Goal: Transaction & Acquisition: Book appointment/travel/reservation

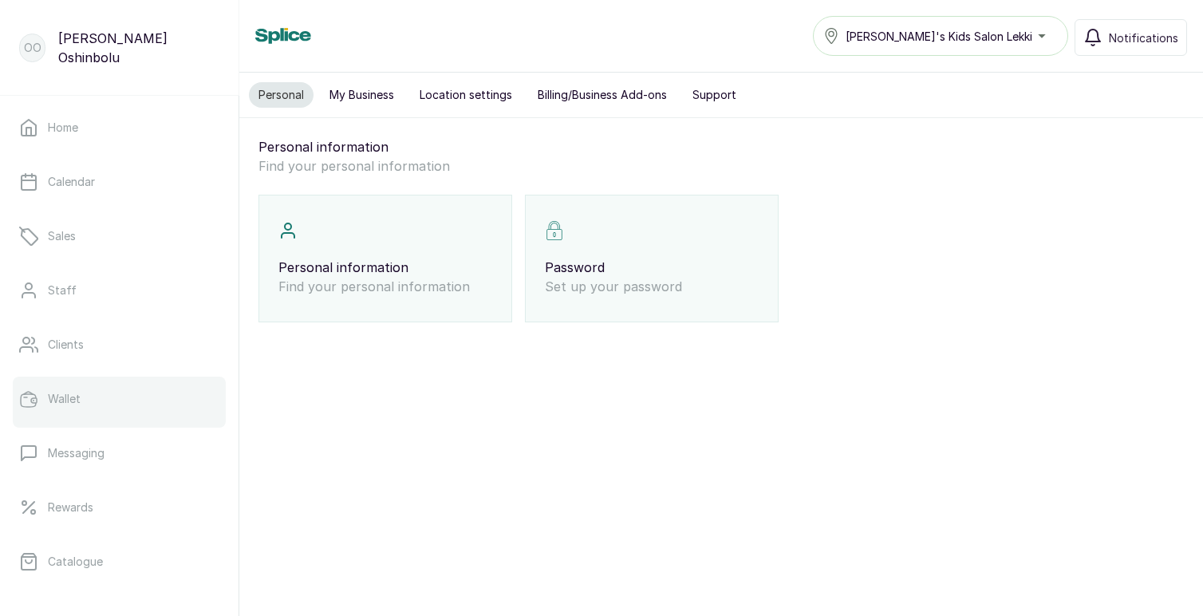
scroll to position [276, 0]
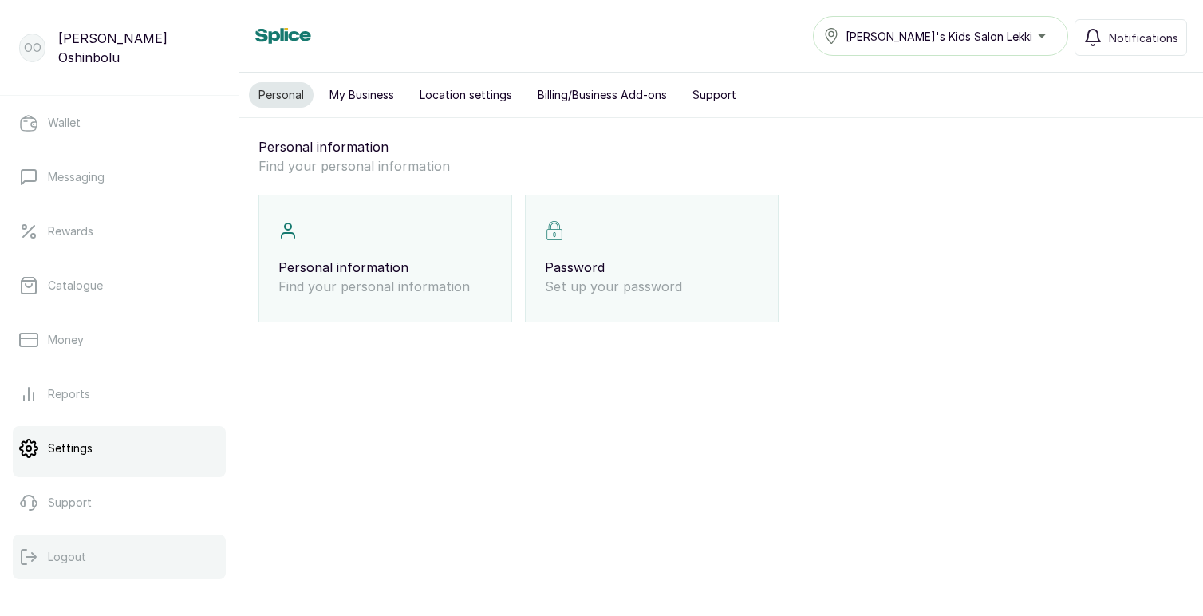
click at [68, 549] on p "Logout" at bounding box center [67, 557] width 38 height 16
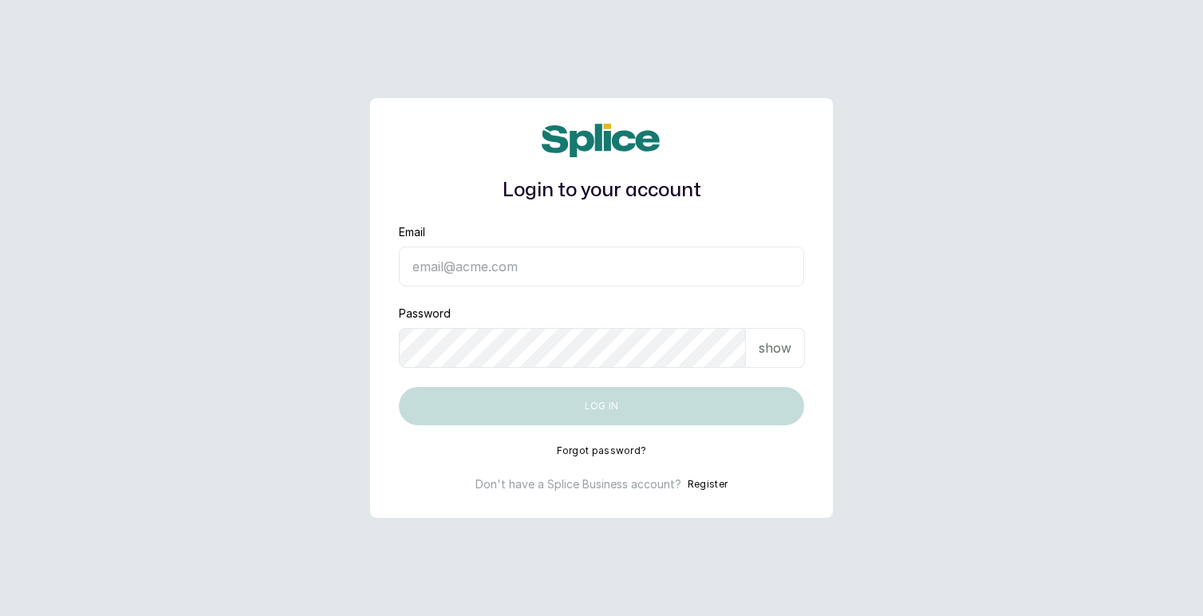
click at [652, 258] on input "Email" at bounding box center [601, 266] width 405 height 40
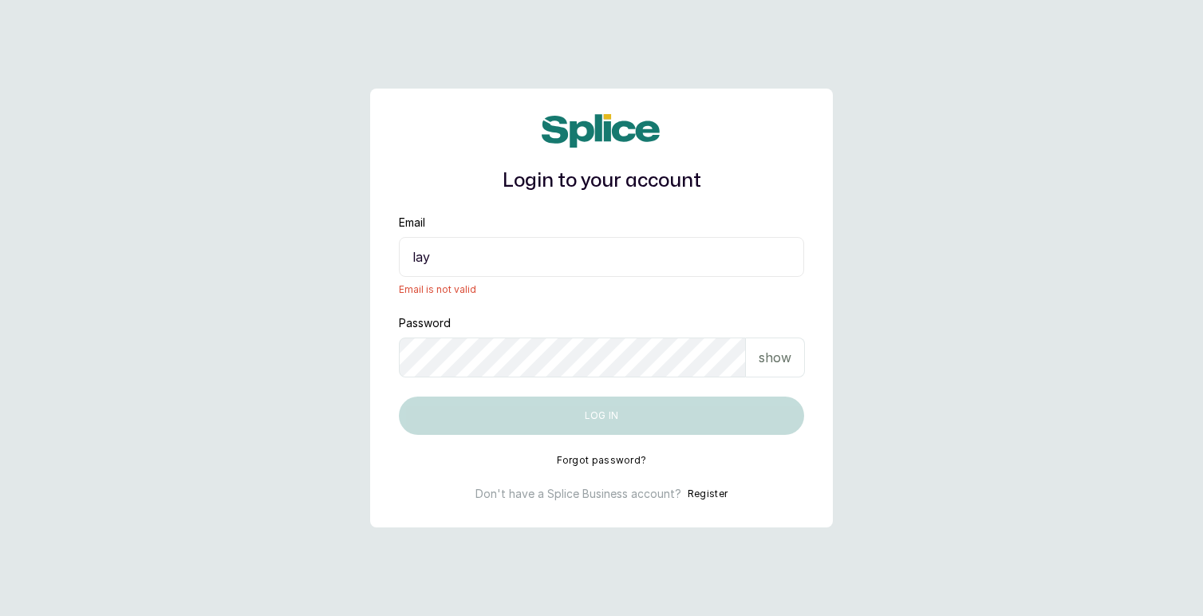
type input "layo@withsplice.com"
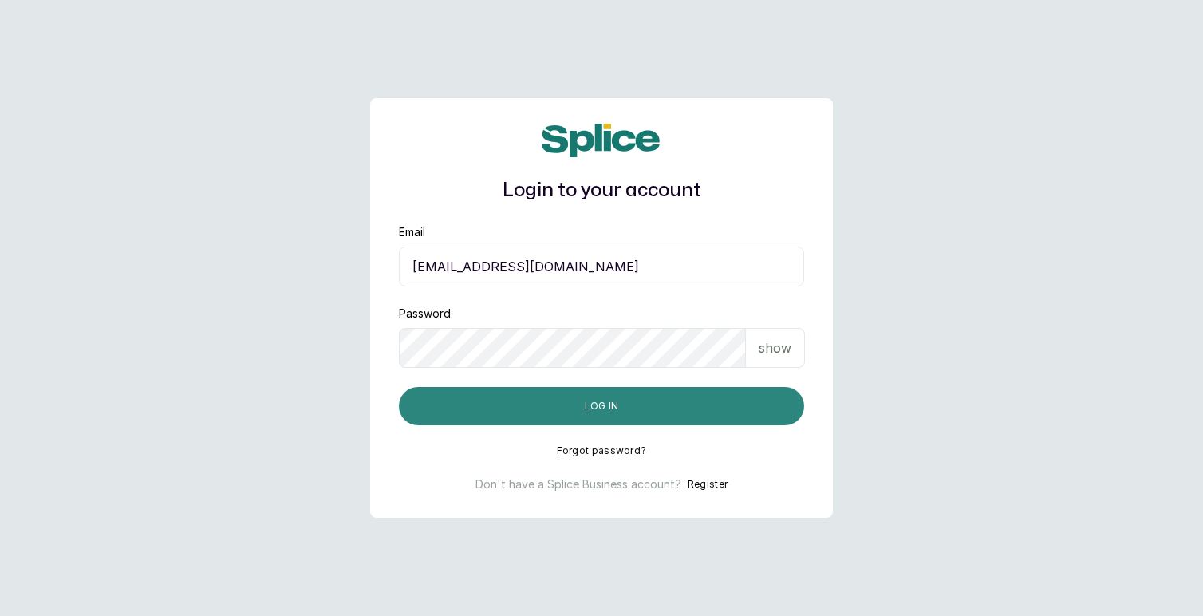
click at [591, 403] on button "Log in" at bounding box center [601, 406] width 405 height 38
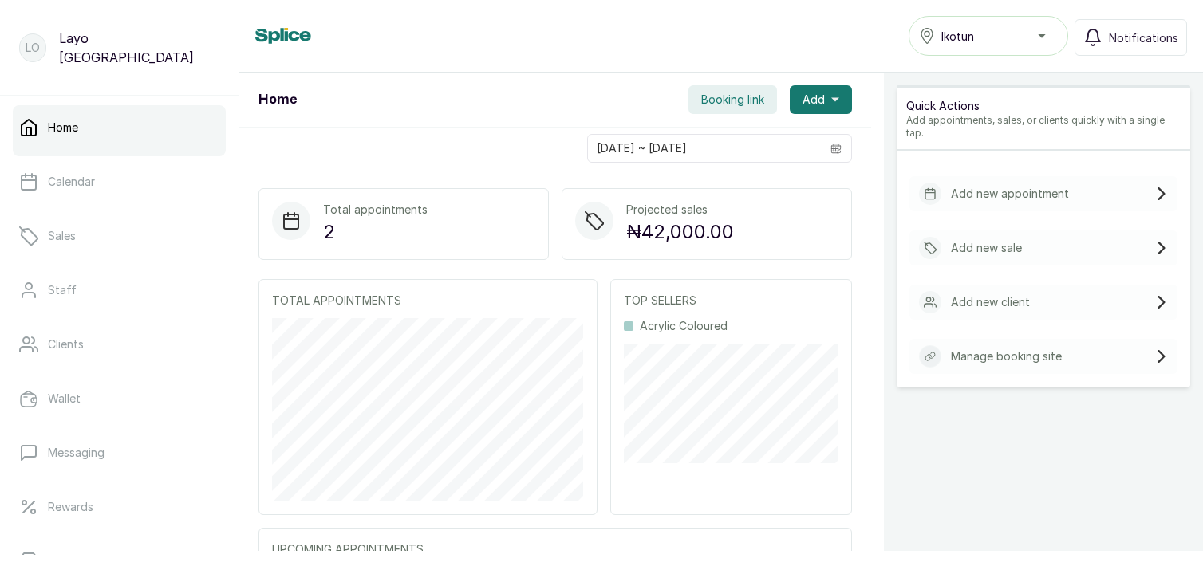
click at [725, 102] on span "Booking link" at bounding box center [732, 100] width 63 height 16
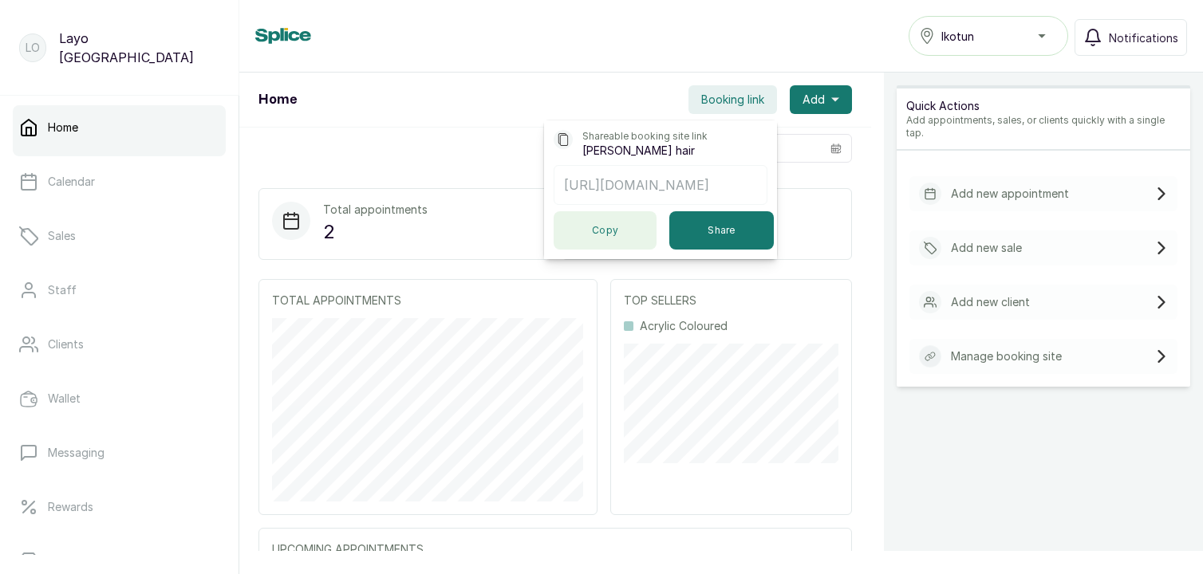
click at [609, 239] on button "Copy" at bounding box center [605, 230] width 103 height 38
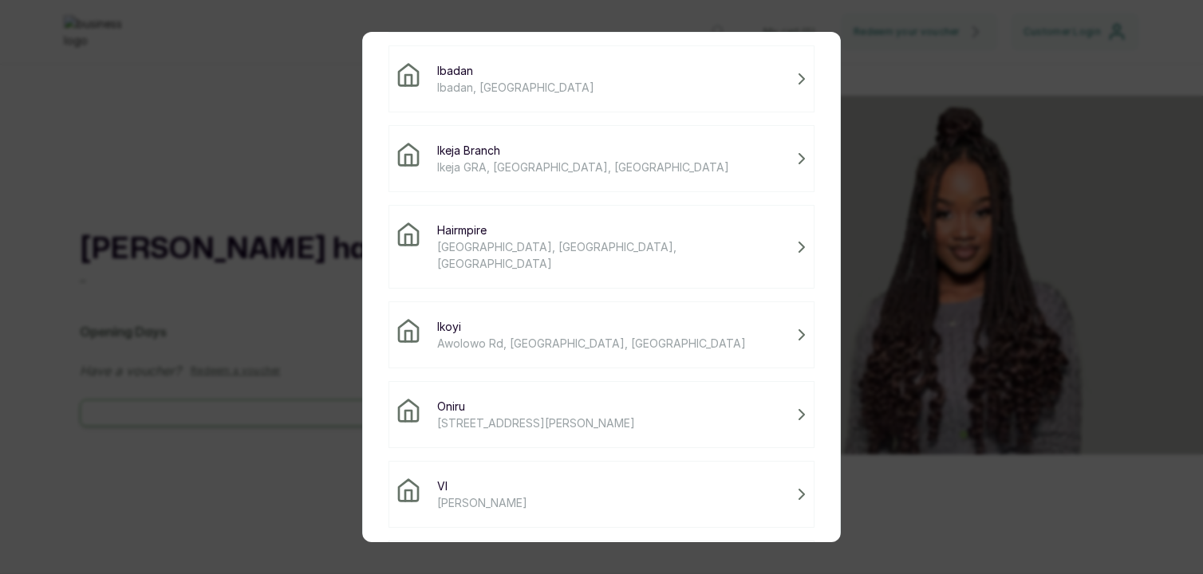
scroll to position [206, 0]
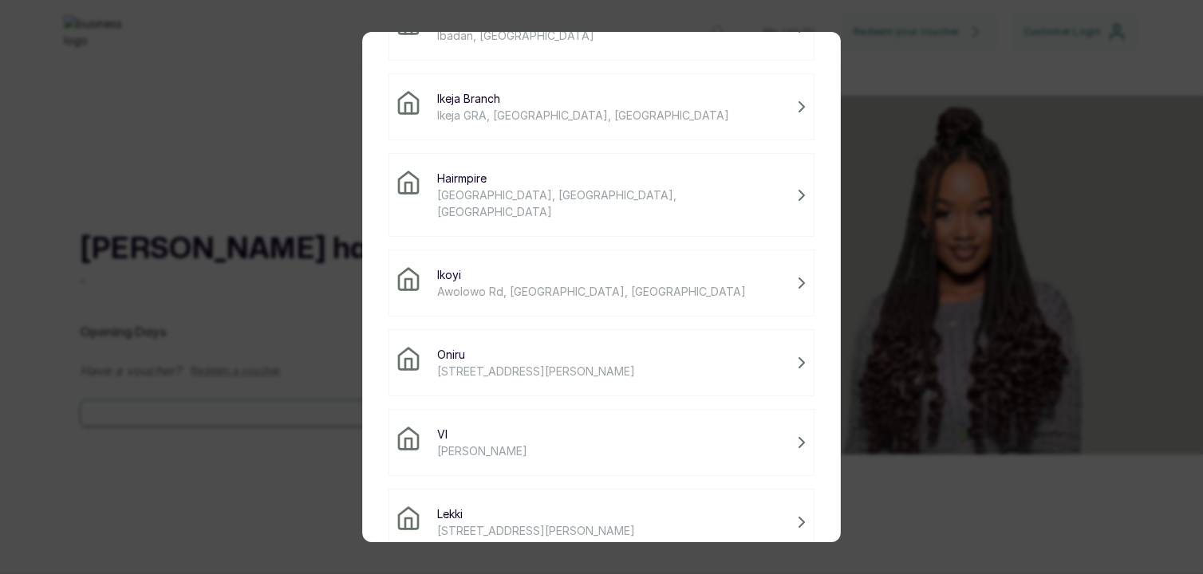
click at [599, 266] on div "Ikoyi Awolowo Rd, Ikoyi, Lagos" at bounding box center [602, 283] width 412 height 34
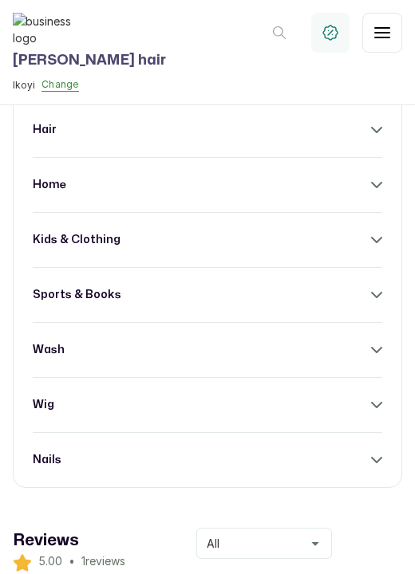
scroll to position [1019, 0]
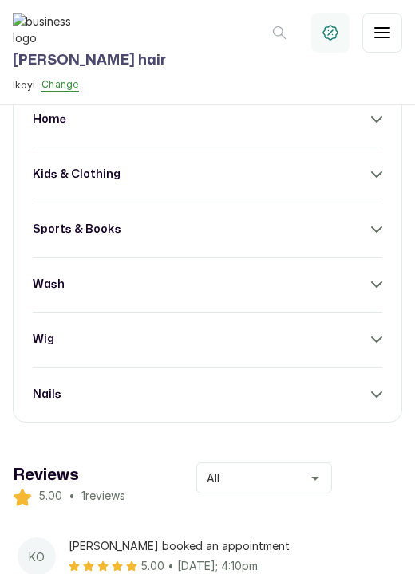
click at [373, 348] on div "wig" at bounding box center [207, 340] width 349 height 16
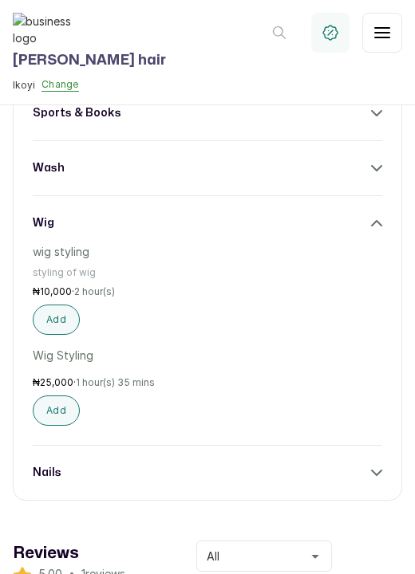
scroll to position [1137, 0]
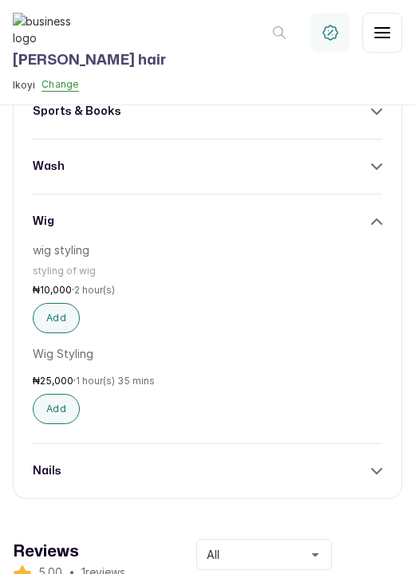
click at [378, 227] on icon at bounding box center [376, 221] width 11 height 11
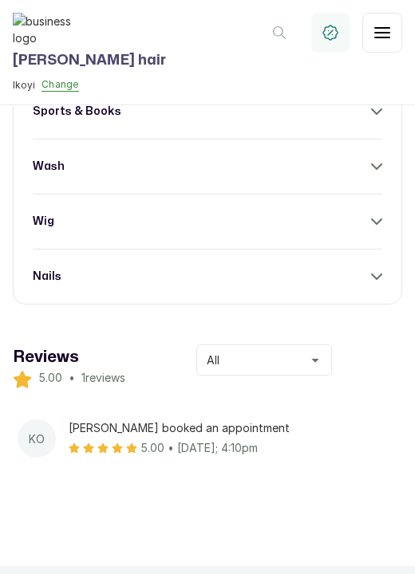
click at [374, 282] on icon at bounding box center [376, 276] width 11 height 11
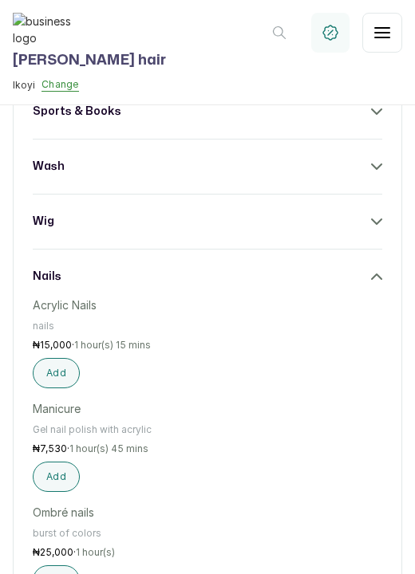
click at [374, 282] on icon at bounding box center [376, 276] width 11 height 11
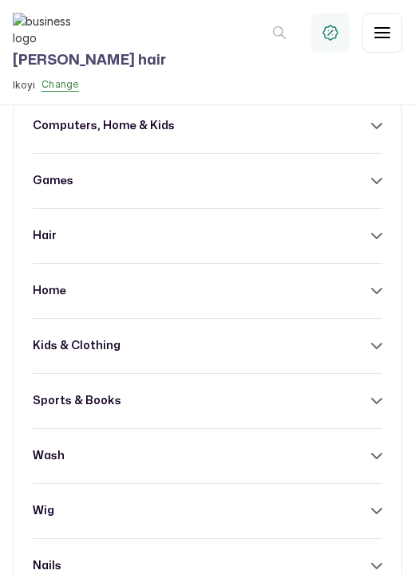
scroll to position [842, 0]
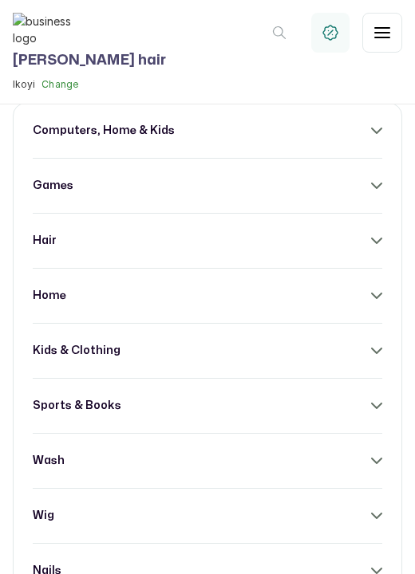
click at [61, 88] on button "Change" at bounding box center [59, 84] width 37 height 13
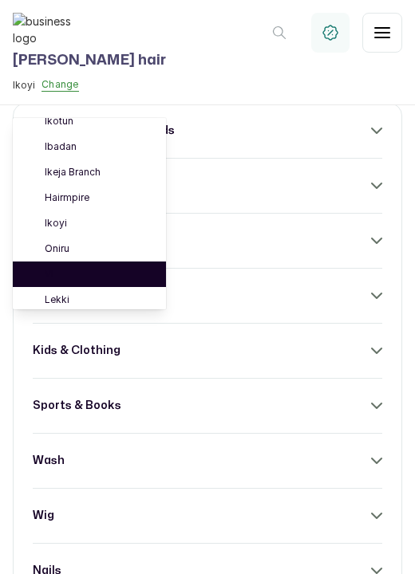
scroll to position [19, 0]
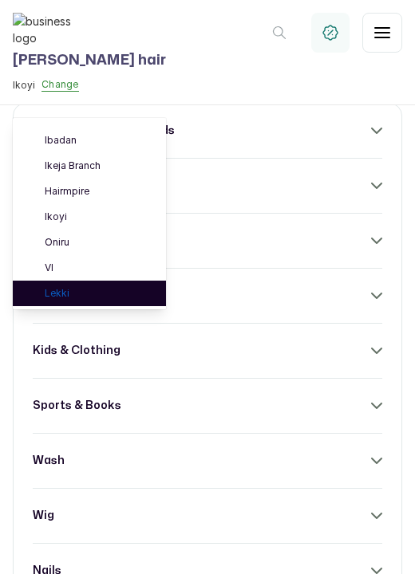
click at [59, 293] on link "Lekki" at bounding box center [99, 293] width 108 height 13
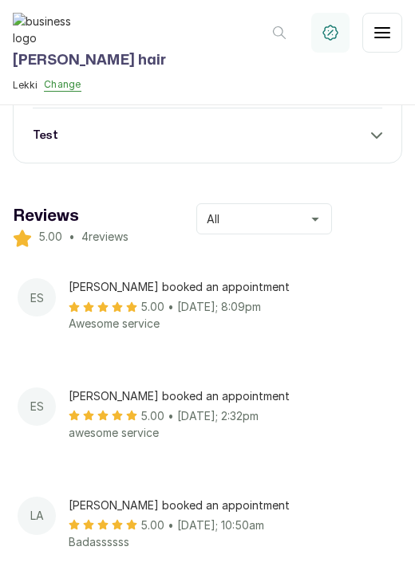
scroll to position [619, 0]
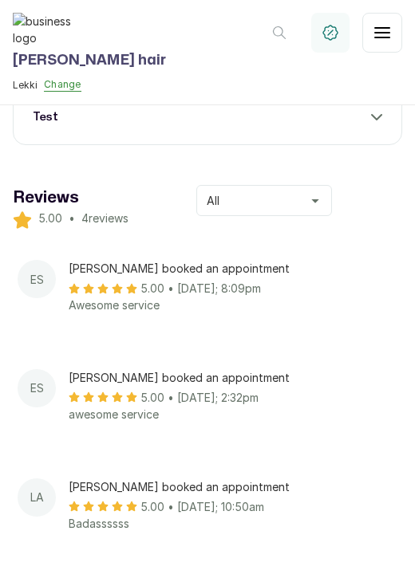
click at [373, 123] on icon at bounding box center [376, 117] width 11 height 11
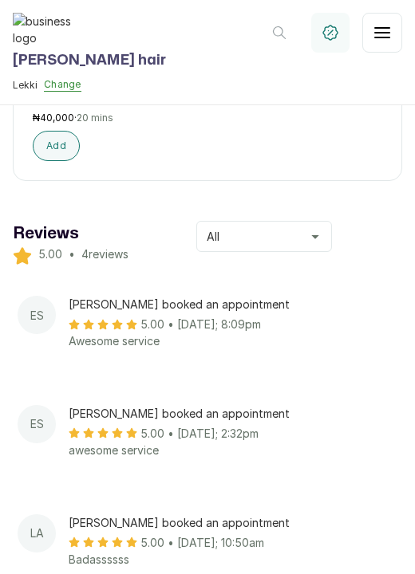
scroll to position [817, 0]
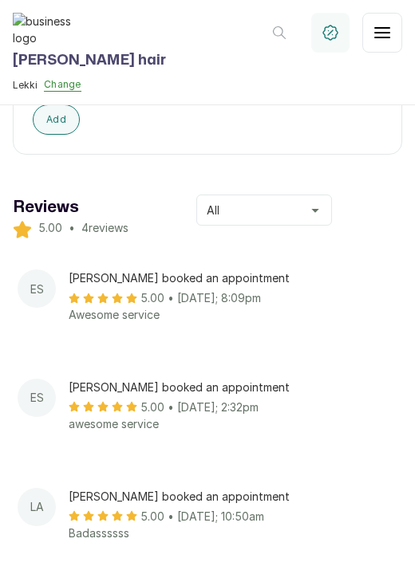
click at [63, 31] on button "Add" at bounding box center [56, 16] width 47 height 30
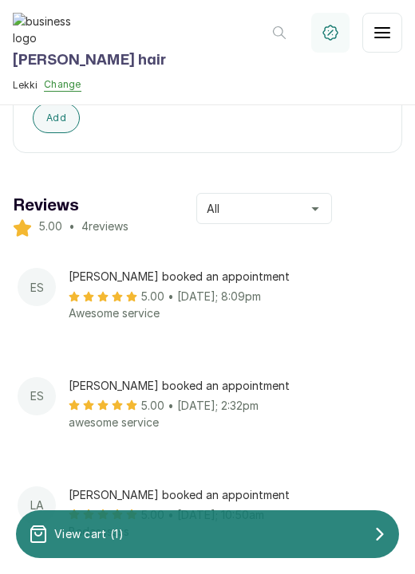
click at [334, 533] on div "View cart ( 1 )" at bounding box center [207, 534] width 383 height 32
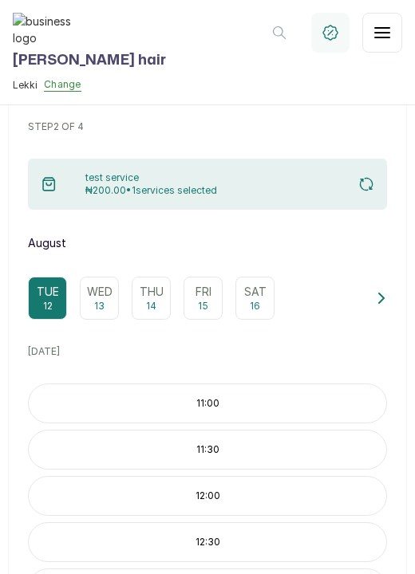
scroll to position [93, 0]
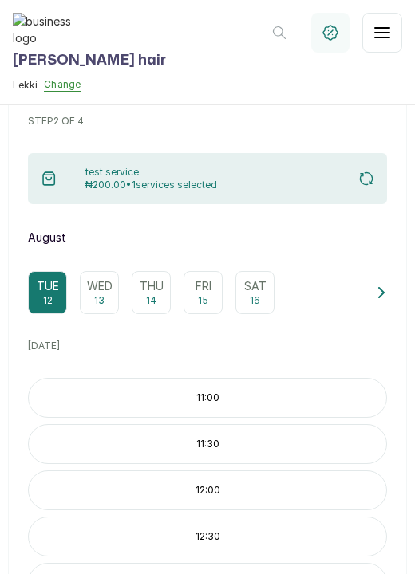
click at [235, 392] on p "11:00" at bounding box center [207, 398] width 357 height 13
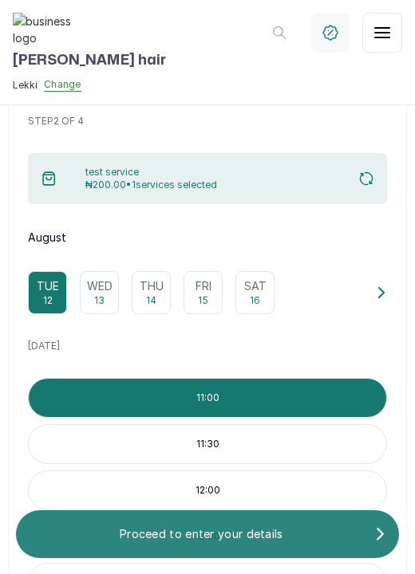
click at [239, 530] on p "Proceed to enter your details" at bounding box center [201, 534] width 345 height 16
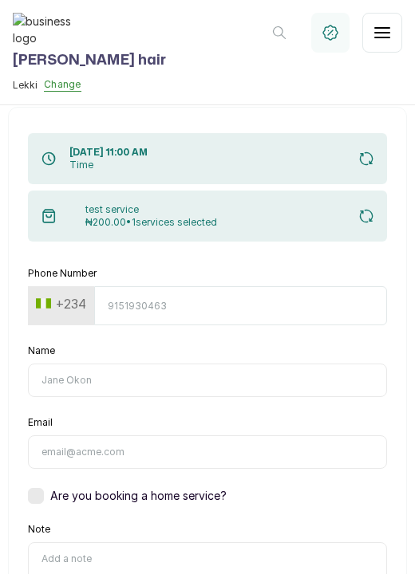
scroll to position [57, 0]
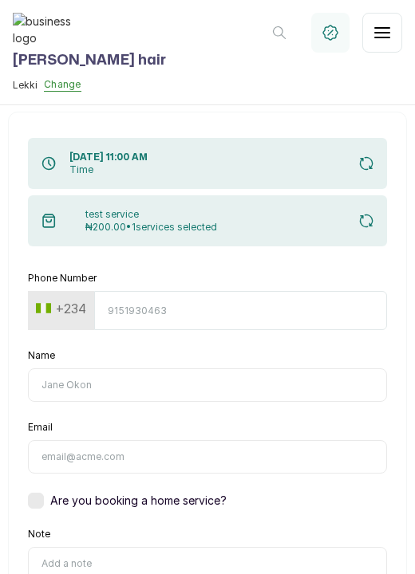
click at [153, 315] on input "Phone Number" at bounding box center [240, 310] width 293 height 39
type input "7013600303"
type input "Layo"
type input "layo@withsplice.com"
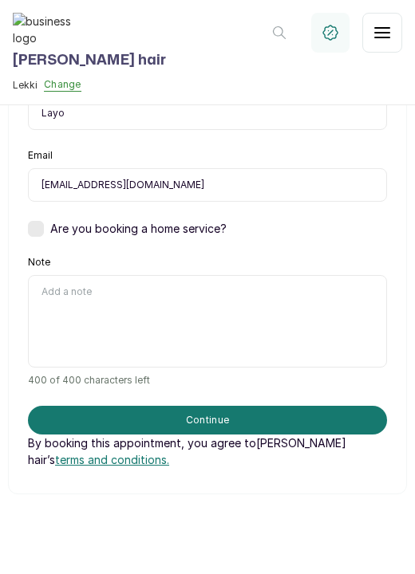
scroll to position [416, 0]
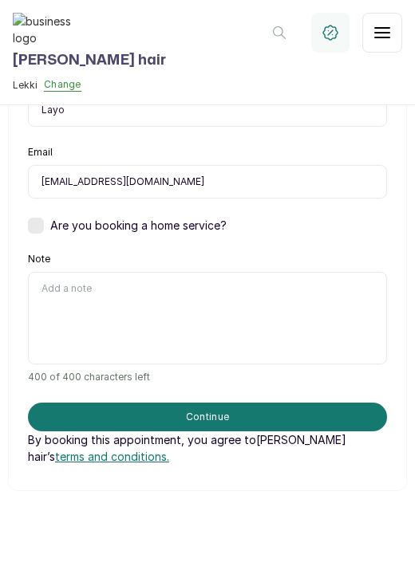
type input "7013600303"
click at [128, 327] on textarea "Note" at bounding box center [207, 318] width 359 height 93
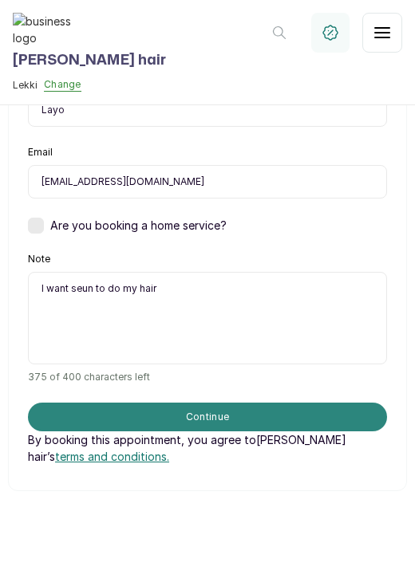
type textarea "I want seun to do my hair"
click at [222, 412] on button "Continue" at bounding box center [207, 417] width 359 height 29
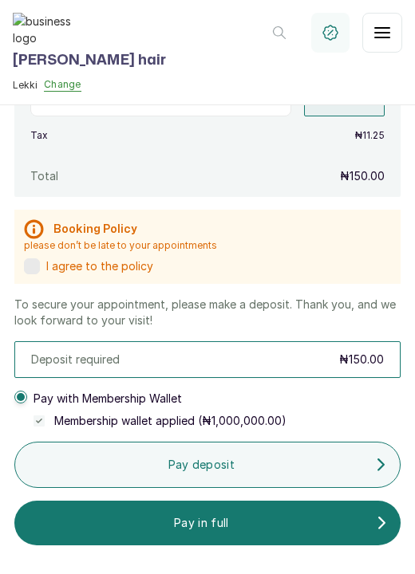
scroll to position [497, 0]
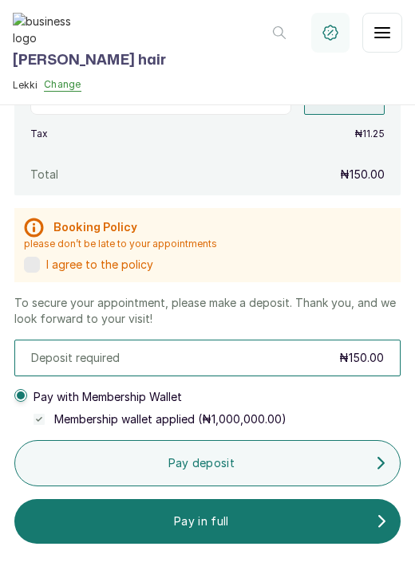
click at [31, 259] on label at bounding box center [32, 265] width 16 height 16
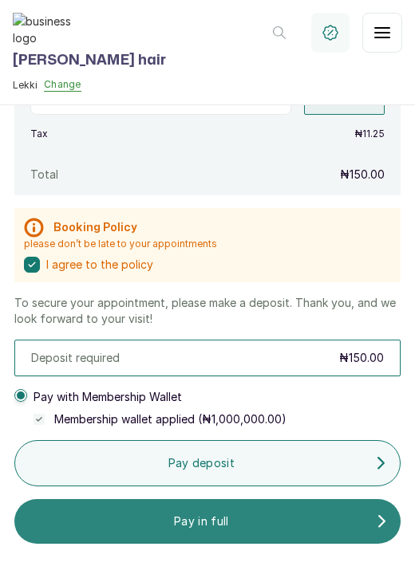
click at [193, 523] on p "Pay in full" at bounding box center [201, 522] width 349 height 16
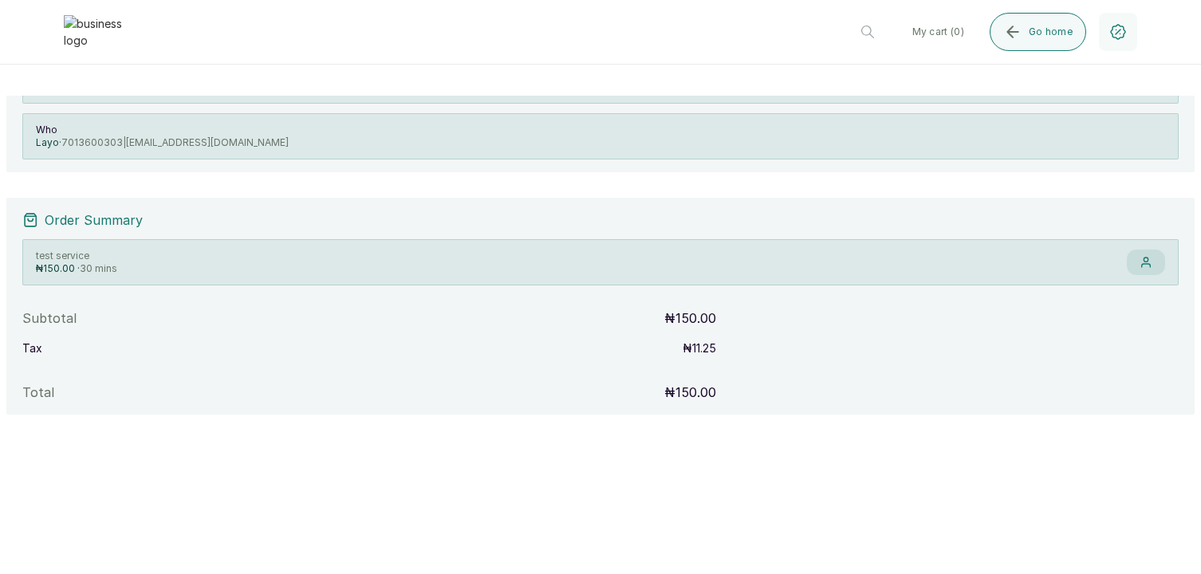
scroll to position [0, 0]
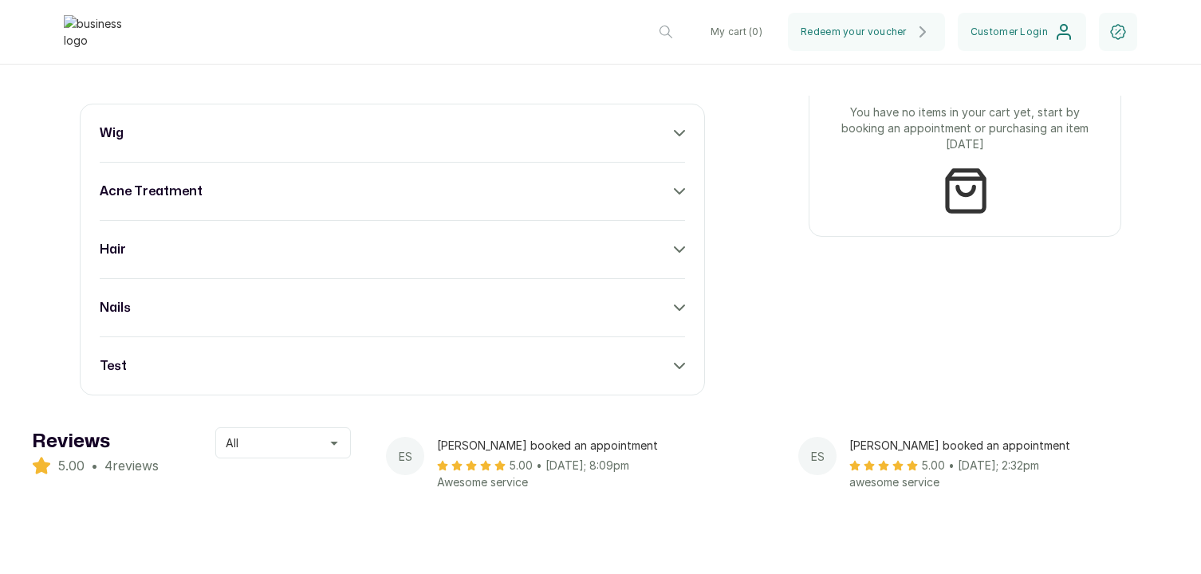
scroll to position [743, 0]
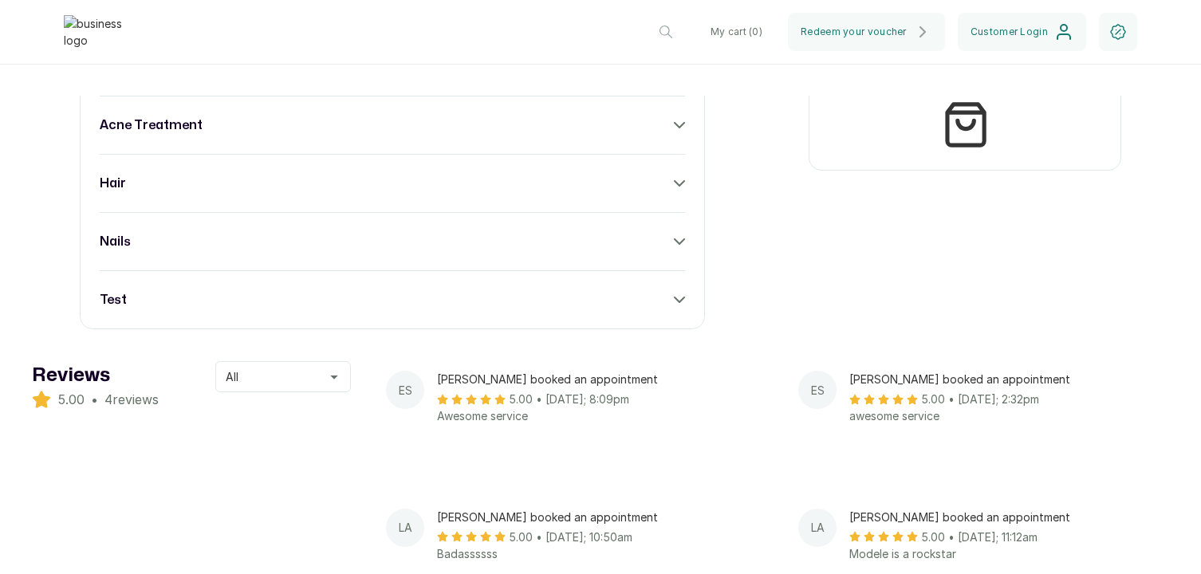
click at [674, 306] on icon at bounding box center [679, 299] width 11 height 11
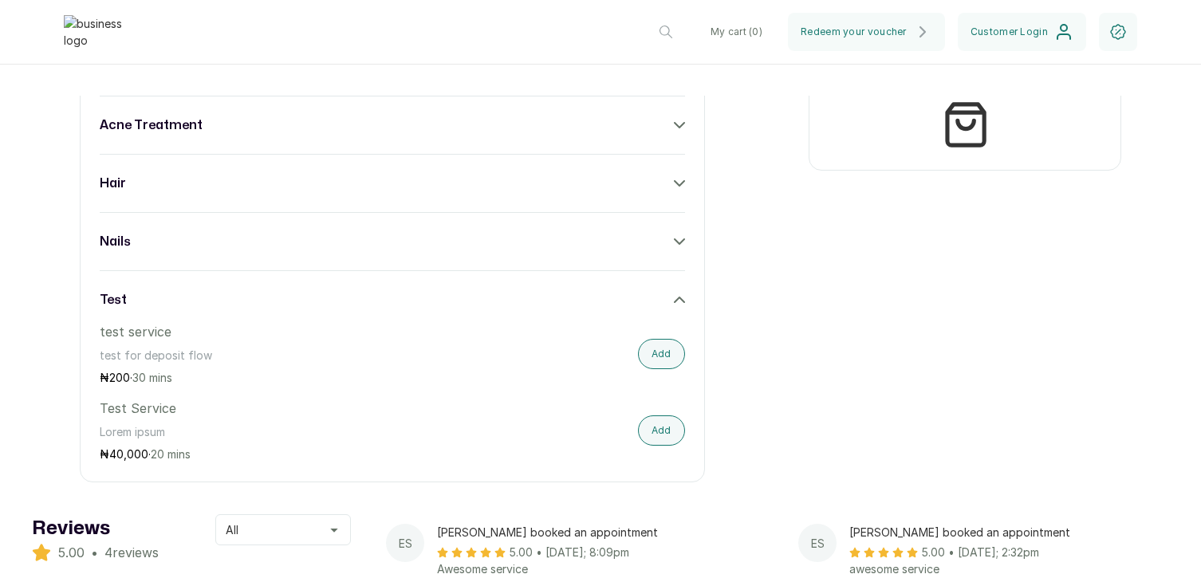
click at [676, 359] on button "Add" at bounding box center [661, 354] width 47 height 30
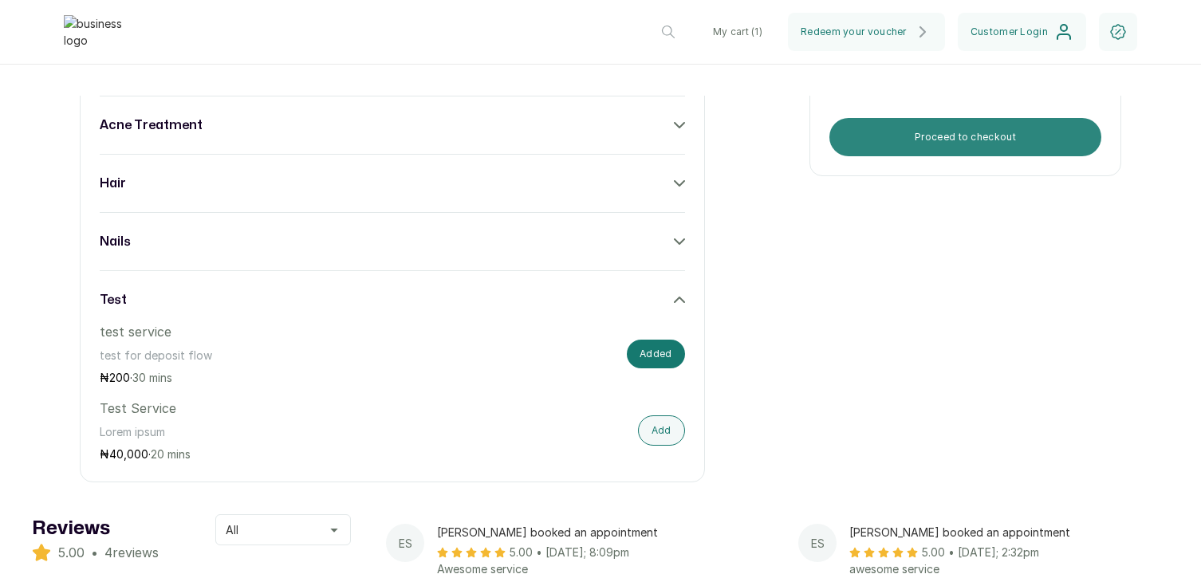
click at [941, 146] on button "Proceed to checkout" at bounding box center [966, 137] width 272 height 38
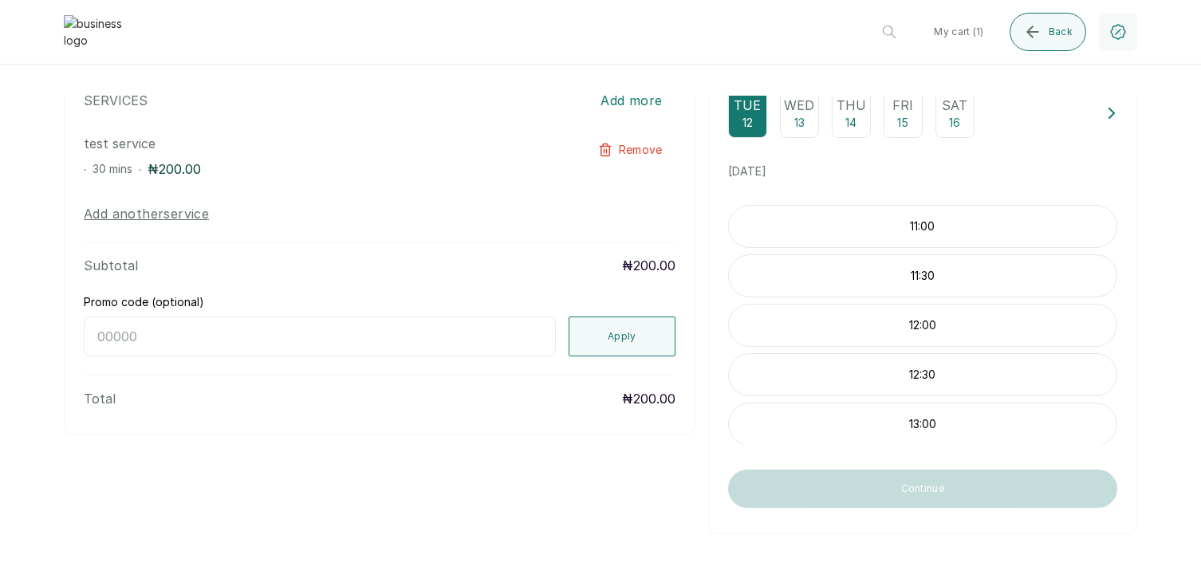
click at [889, 223] on p "11:00" at bounding box center [923, 227] width 388 height 16
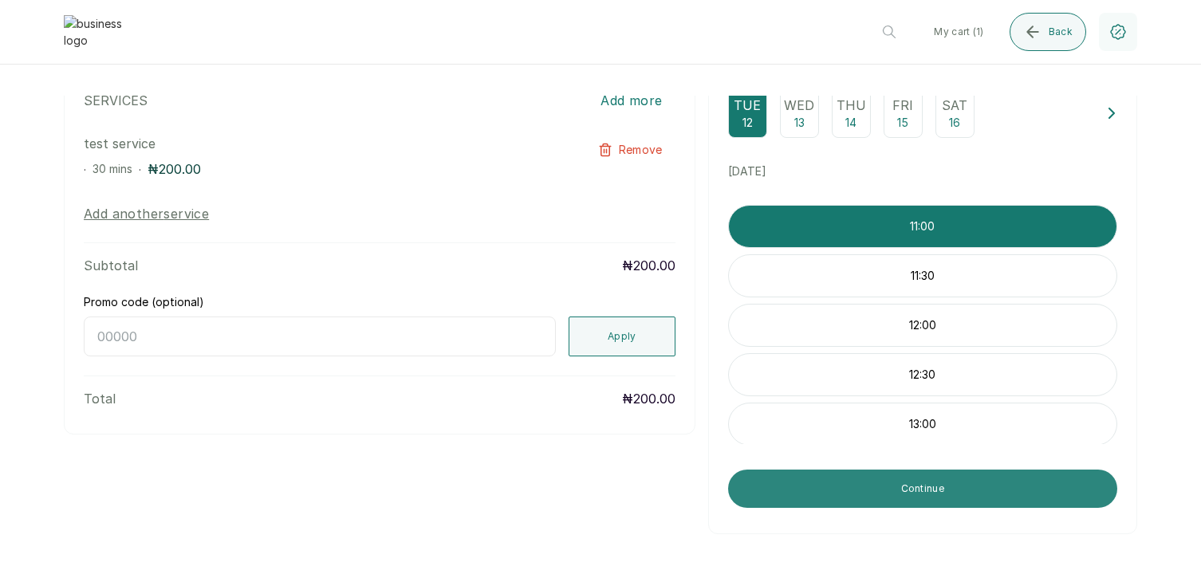
click at [892, 501] on button "Continue" at bounding box center [922, 489] width 389 height 38
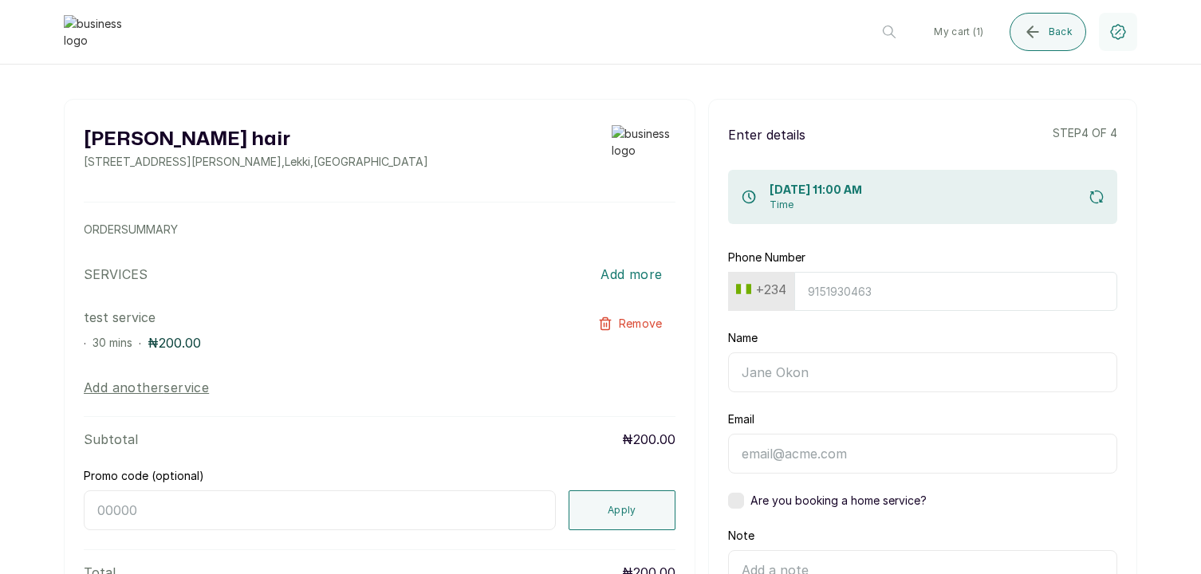
scroll to position [0, 0]
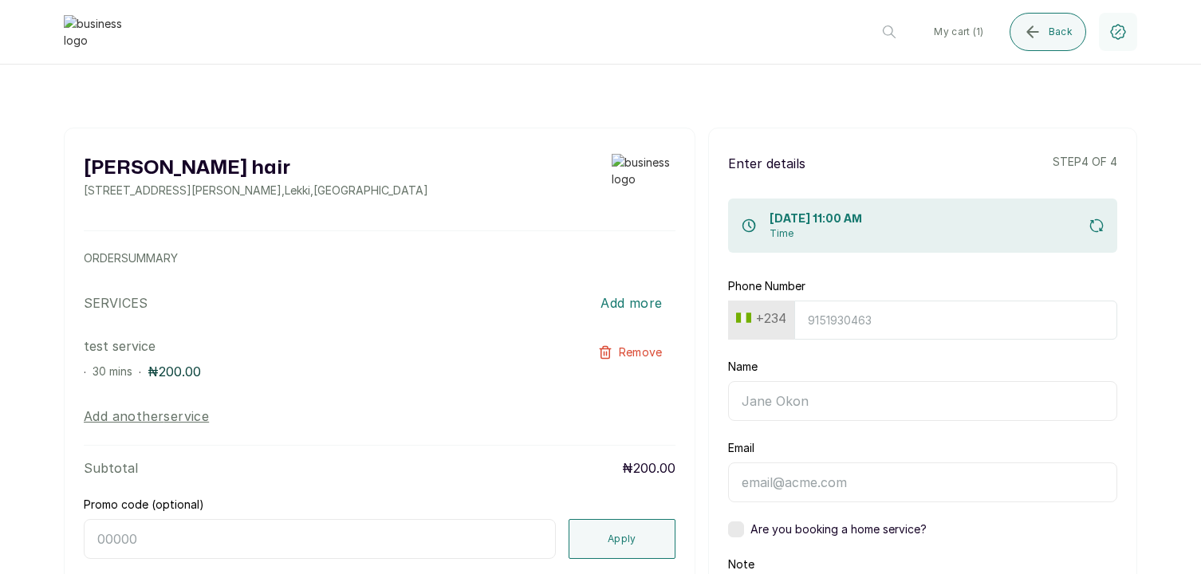
click at [776, 322] on button "+234" at bounding box center [761, 319] width 63 height 26
type input "united"
click at [817, 446] on span "United States" at bounding box center [809, 449] width 111 height 19
click at [830, 323] on input "Phone Number" at bounding box center [948, 320] width 339 height 39
type input "4696197033"
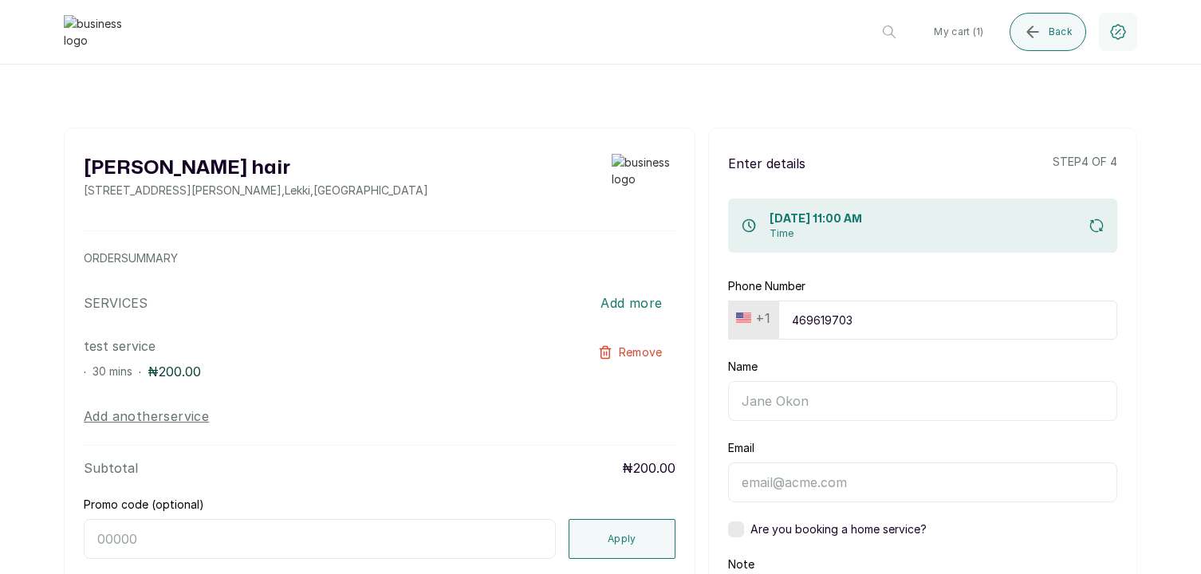
type input "Layo Ogun"
type input "layoogunbanwo@yahoo.com"
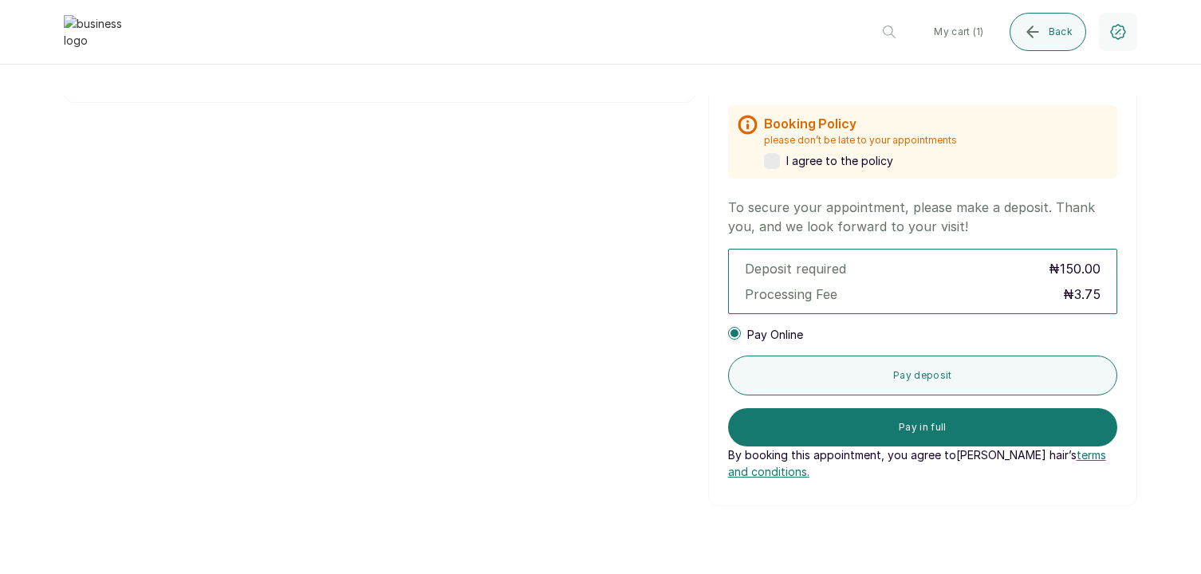
scroll to position [617, 0]
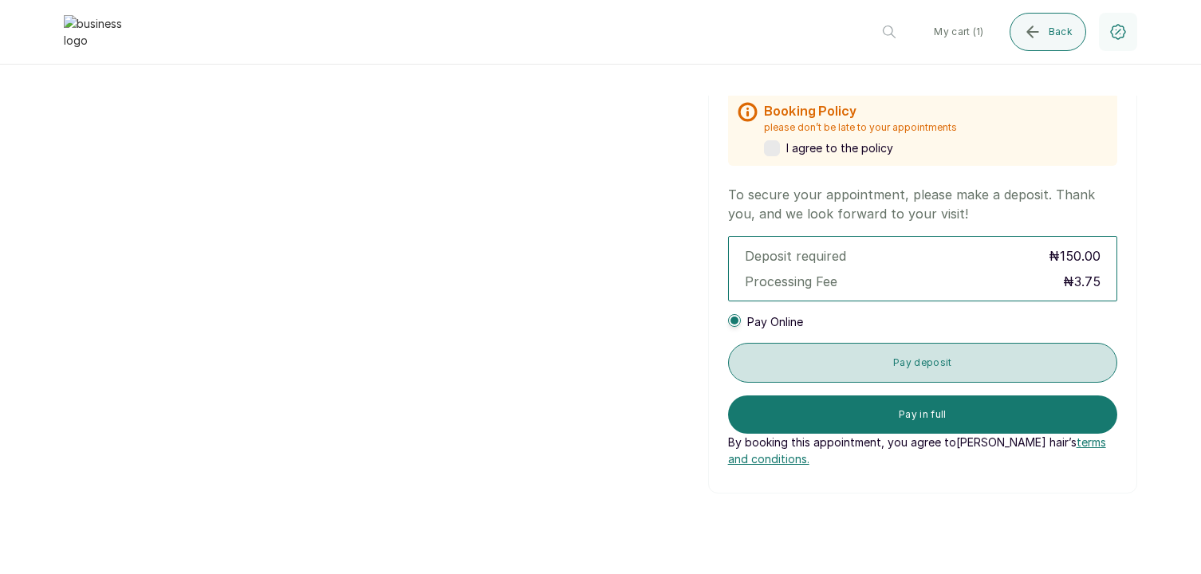
type input "4696197033"
click at [938, 357] on button "Pay deposit" at bounding box center [922, 363] width 389 height 40
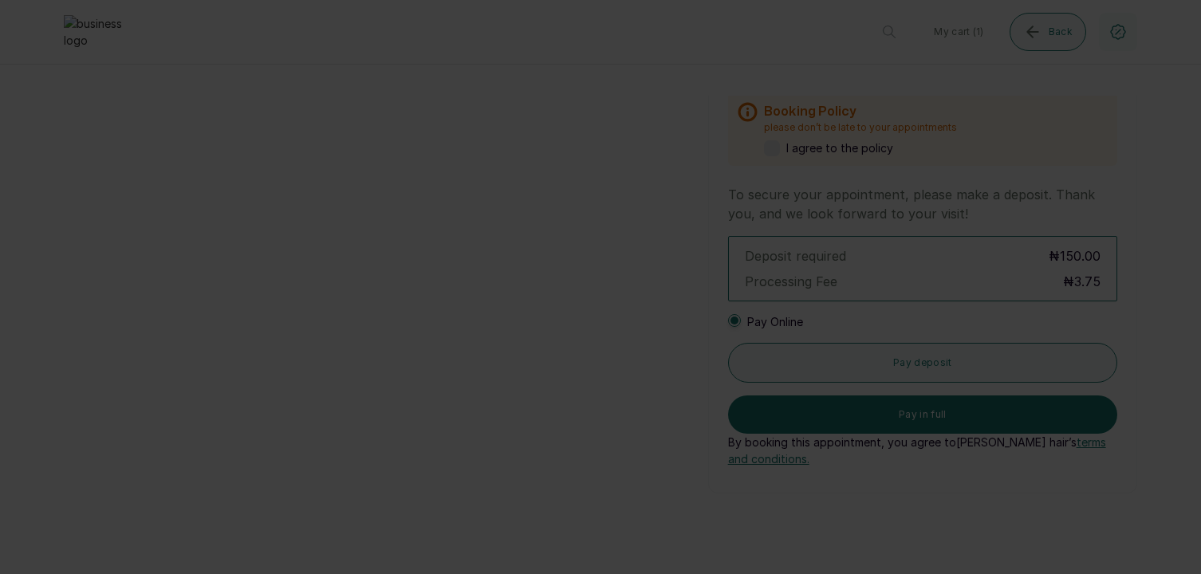
scroll to position [154, 0]
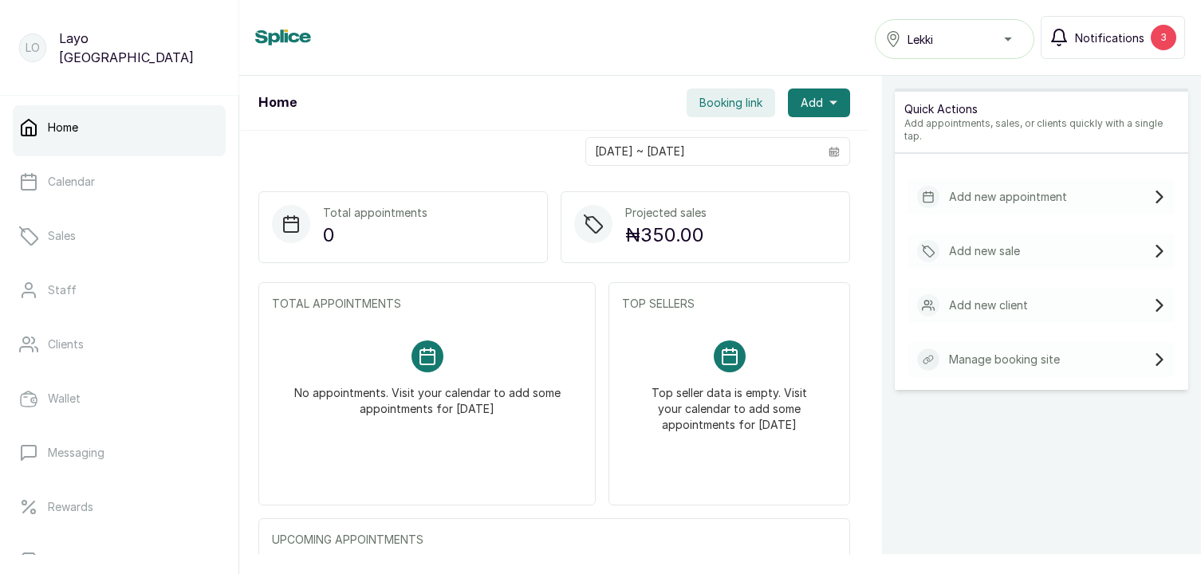
click at [1114, 41] on span "Notifications" at bounding box center [1109, 38] width 69 height 17
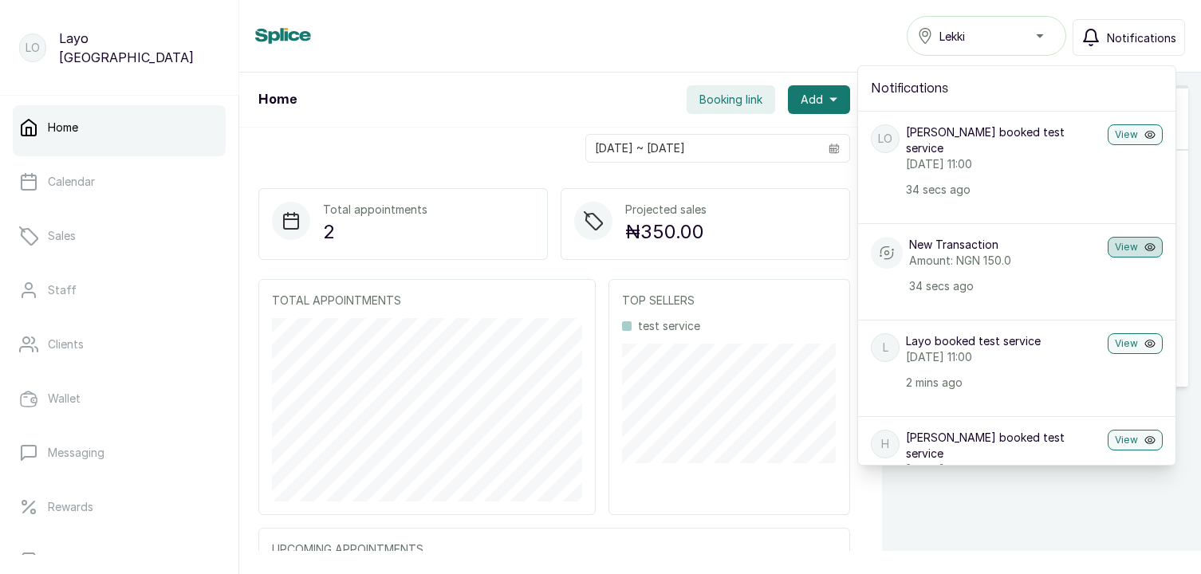
click at [1149, 242] on icon "button" at bounding box center [1150, 247] width 11 height 11
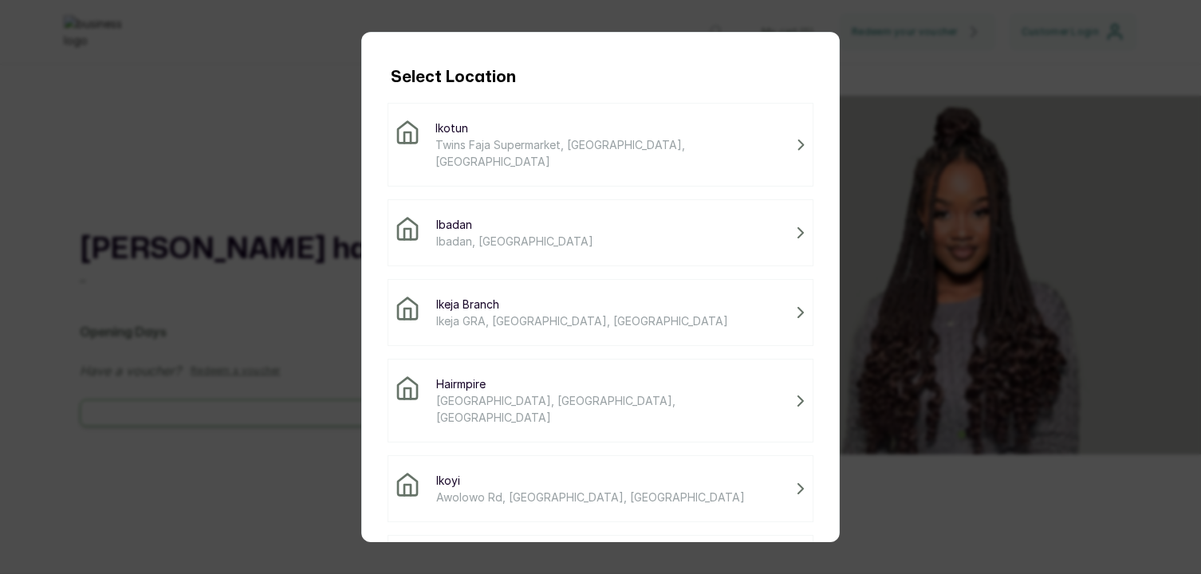
scroll to position [206, 0]
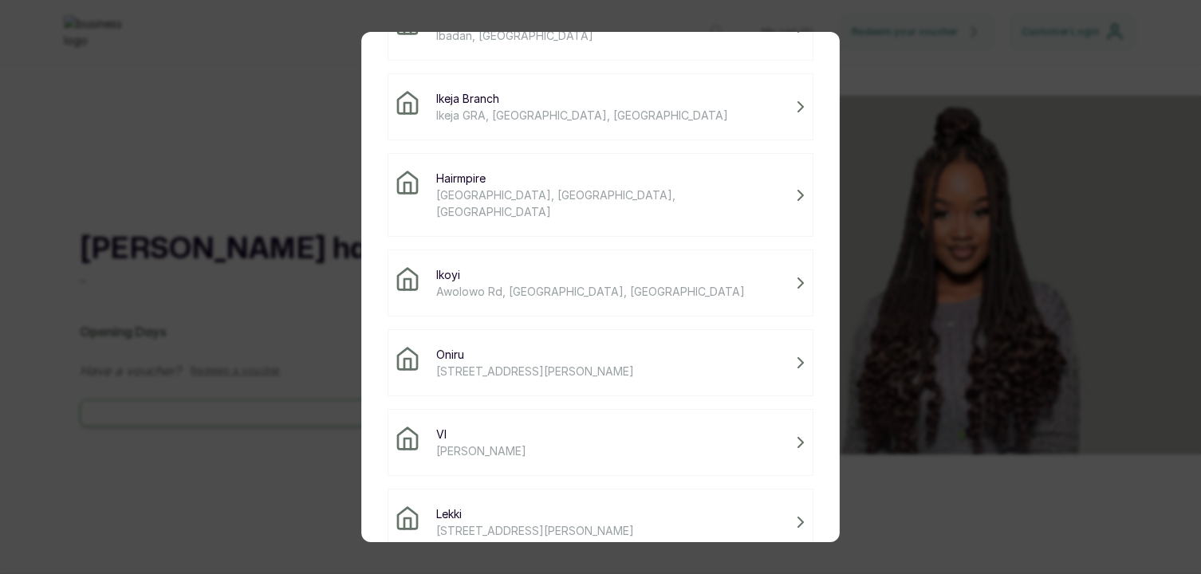
click at [521, 522] on span "[STREET_ADDRESS][PERSON_NAME]" at bounding box center [535, 530] width 198 height 17
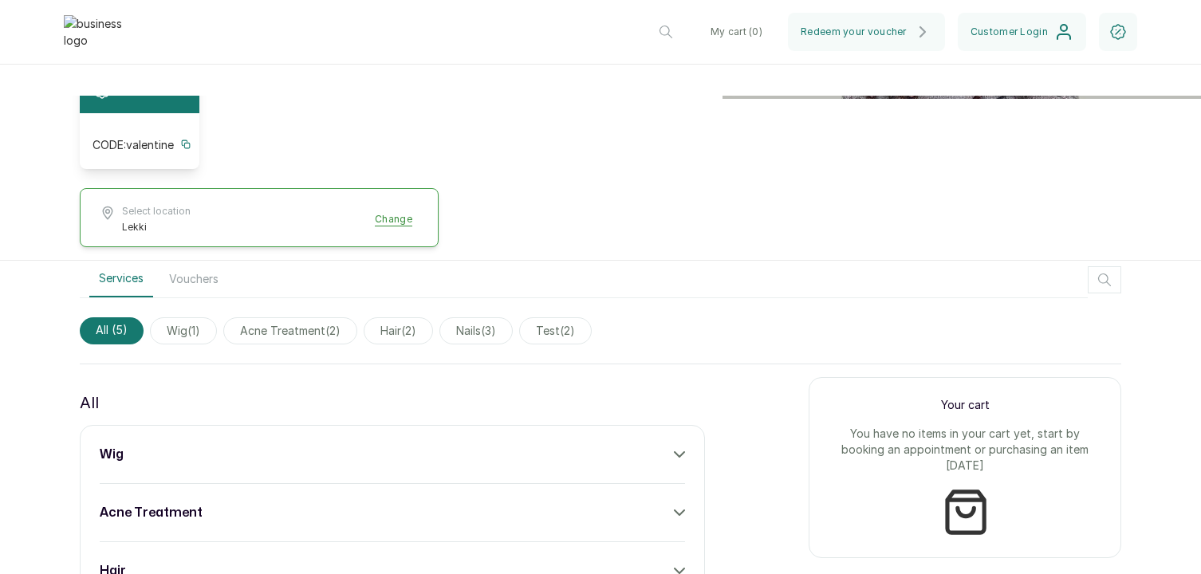
scroll to position [363, 0]
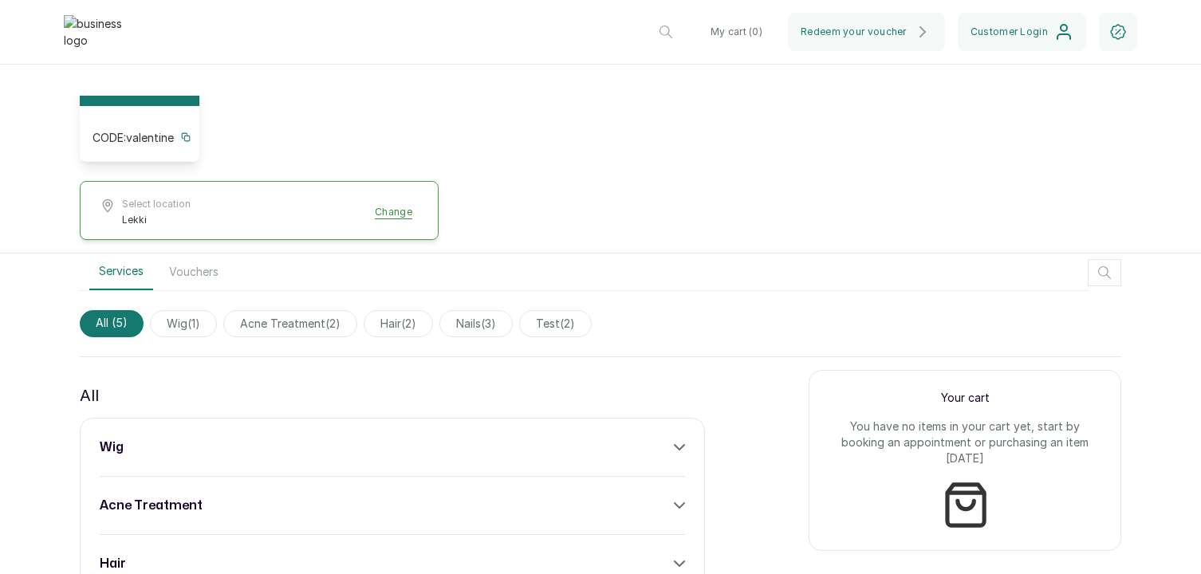
click at [193, 282] on button "Vouchers" at bounding box center [194, 272] width 69 height 37
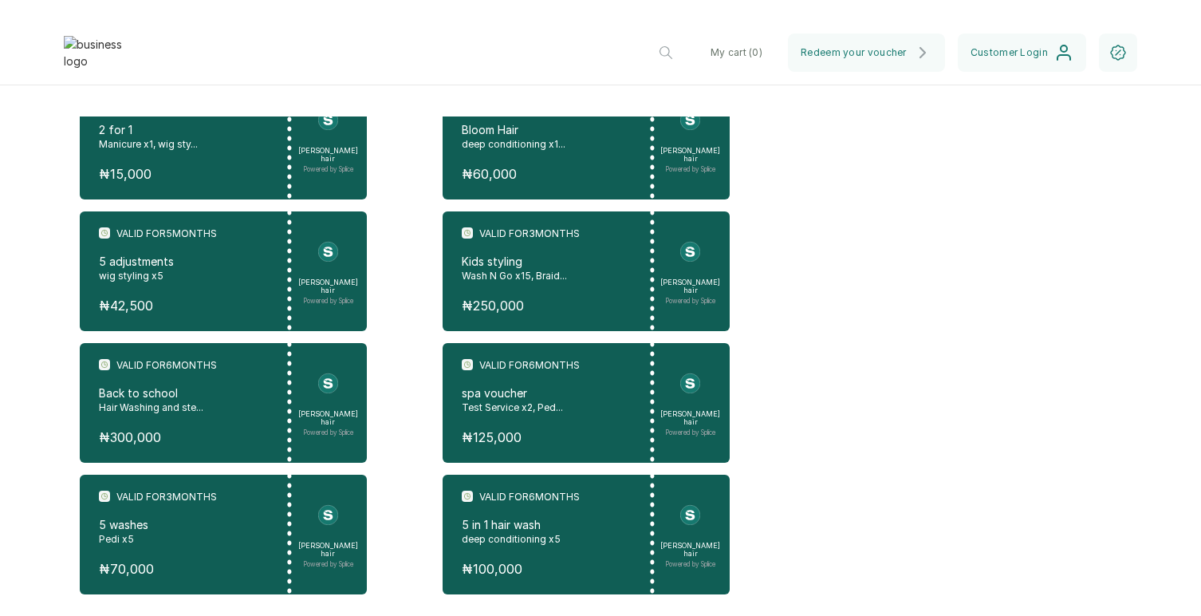
scroll to position [891, 0]
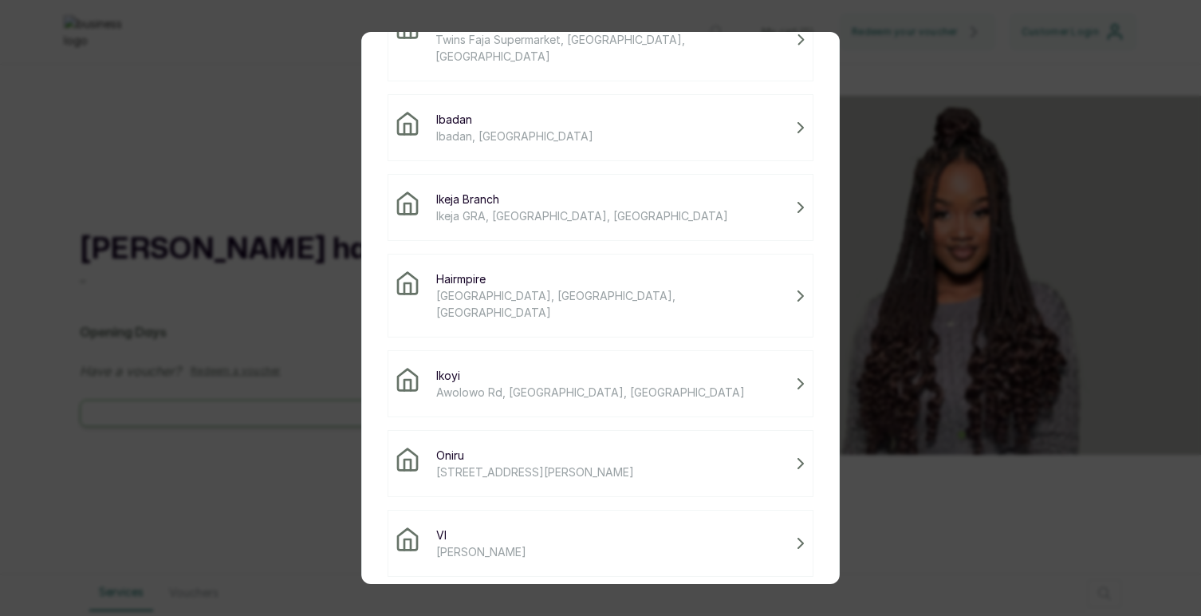
scroll to position [164, 0]
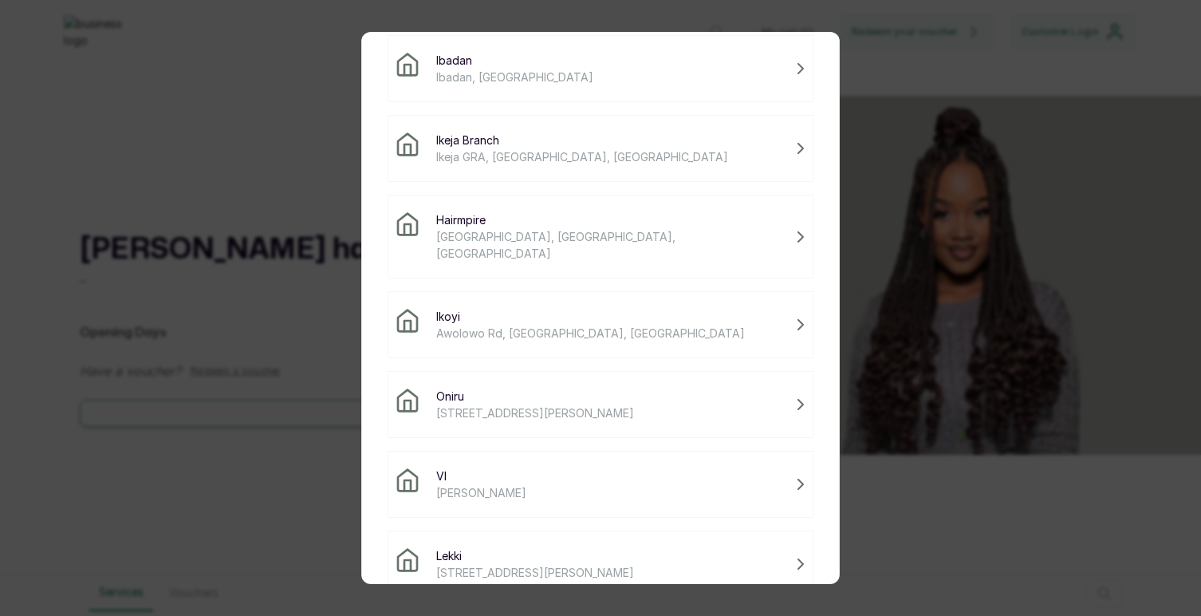
click at [479, 547] on span "Lekki" at bounding box center [535, 555] width 198 height 17
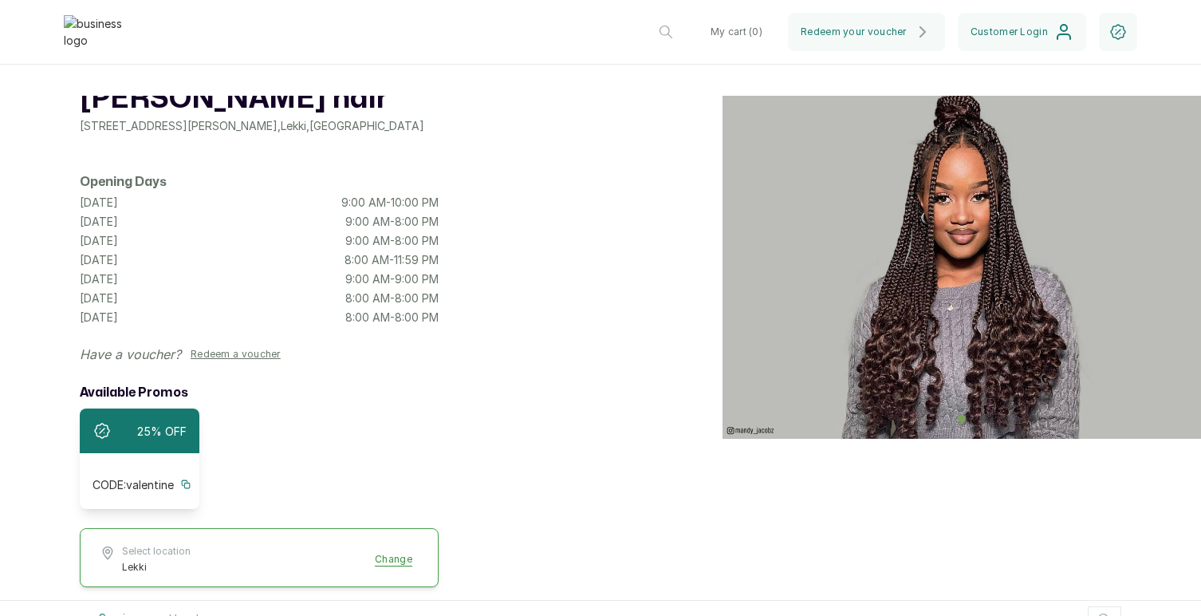
scroll to position [0, 0]
